Goal: Information Seeking & Learning: Learn about a topic

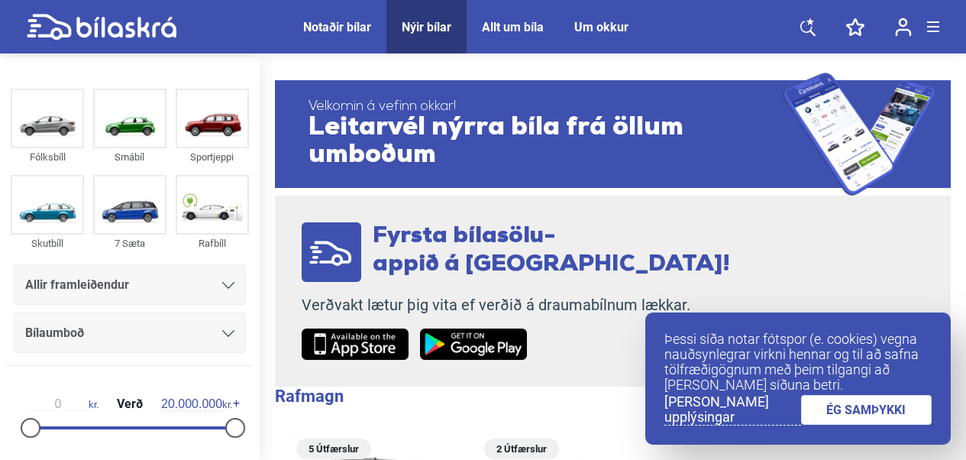
click at [192, 274] on div "Allir framleiðendur" at bounding box center [129, 284] width 209 height 21
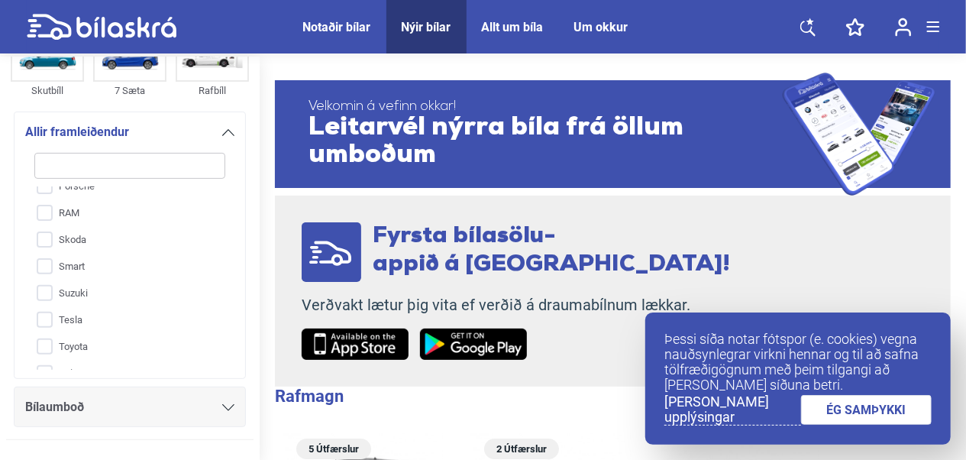
scroll to position [619, 0]
click at [46, 273] on input "Tesla" at bounding box center [120, 276] width 192 height 27
checkbox input "true"
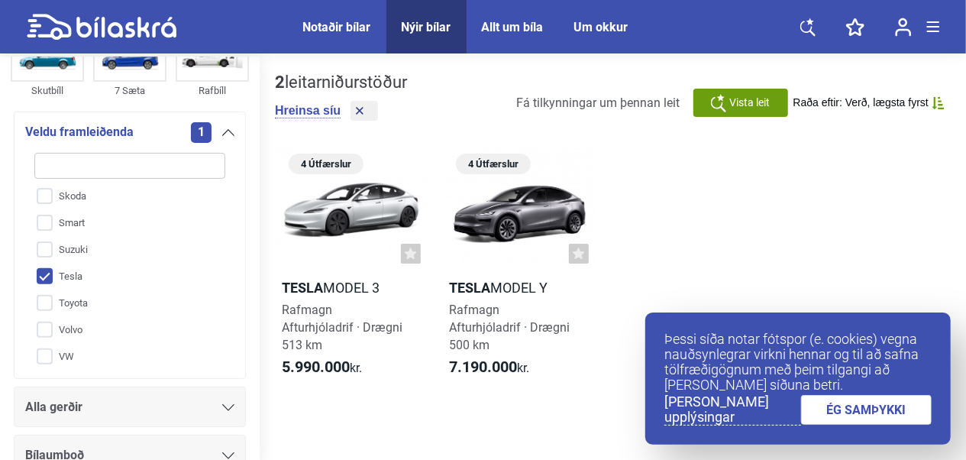
click at [2, 183] on div "Fólksbíll Smábíl Sportjeppi Skutbíll 7 Sæta Rafbíll Veldu framleiðenda 1 Aiways…" at bounding box center [130, 250] width 260 height 639
click at [328, 359] on b "5.990.000" at bounding box center [316, 366] width 68 height 18
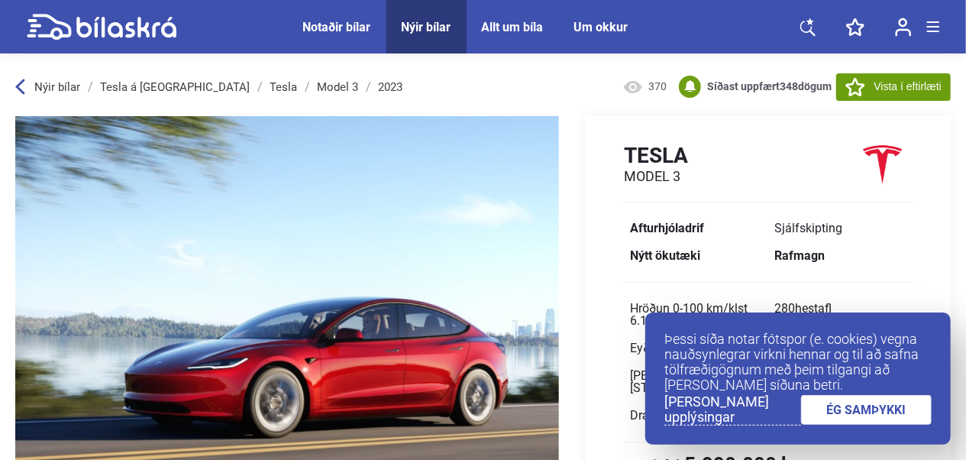
drag, startPoint x: 884, startPoint y: 415, endPoint x: 881, endPoint y: 396, distance: 18.6
click at [884, 413] on link "ÉG SAMÞYKKI" at bounding box center [866, 410] width 131 height 30
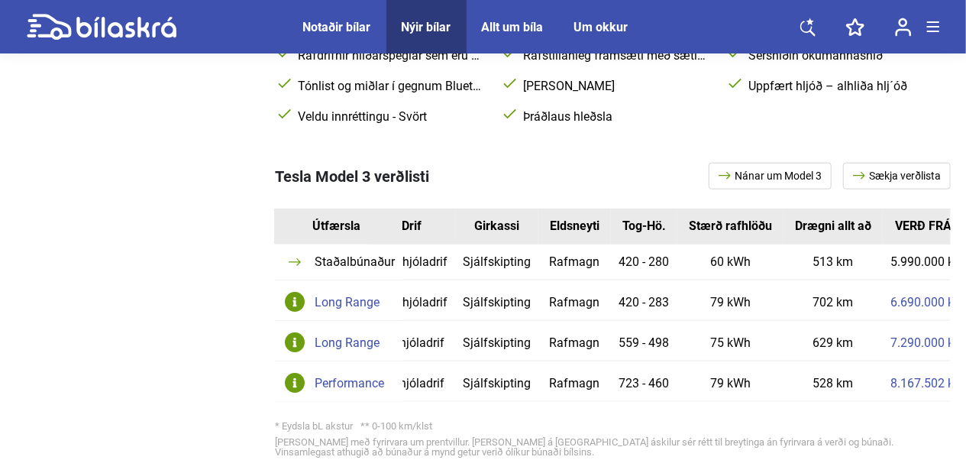
scroll to position [0, 60]
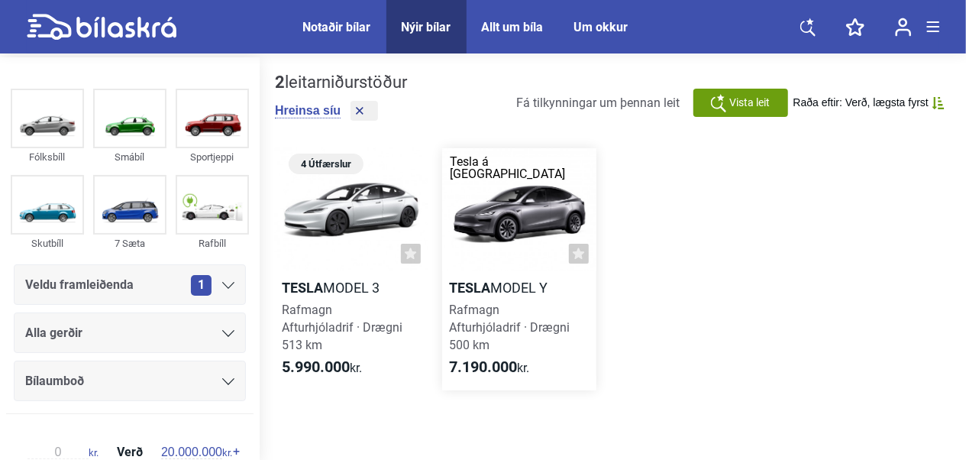
click at [493, 218] on div at bounding box center [518, 209] width 153 height 123
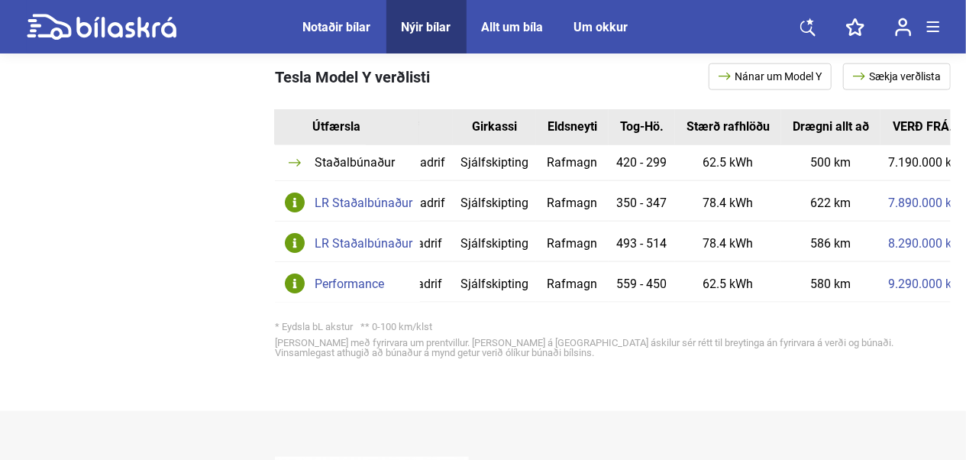
scroll to position [0, 77]
